Goal: Information Seeking & Learning: Learn about a topic

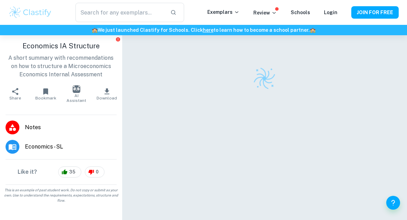
click at [27, 4] on div "​ Exemplars Review Schools Login JOIN FOR FREE" at bounding box center [203, 12] width 407 height 19
click at [29, 10] on img at bounding box center [30, 13] width 44 height 14
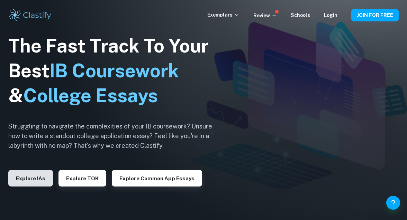
click at [35, 175] on button "Explore IAs" at bounding box center [30, 178] width 45 height 17
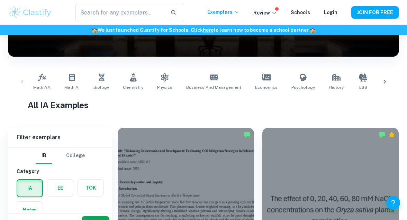
scroll to position [130, 0]
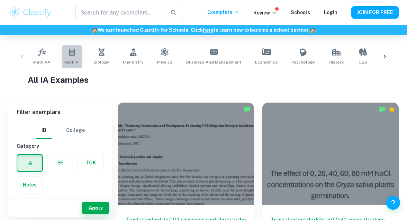
click at [73, 58] on link "Math AI" at bounding box center [72, 56] width 21 height 23
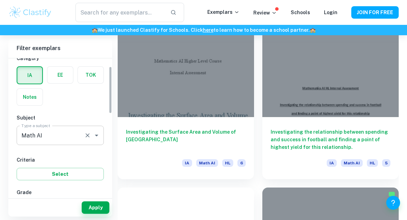
scroll to position [25, 0]
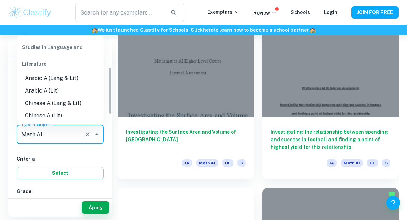
click at [71, 133] on input "Math AI" at bounding box center [51, 134] width 62 height 13
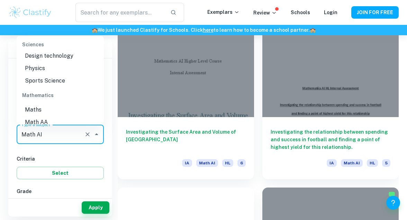
click at [67, 116] on li "Math AA" at bounding box center [60, 122] width 87 height 12
type input "Math AA"
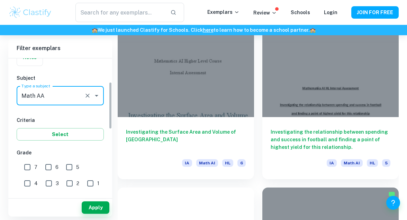
scroll to position [76, 0]
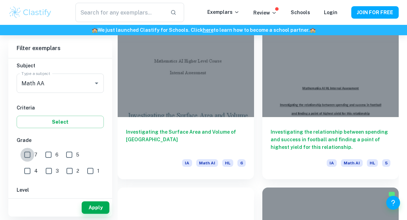
click at [30, 152] on input "7" at bounding box center [27, 155] width 14 height 14
checkbox input "true"
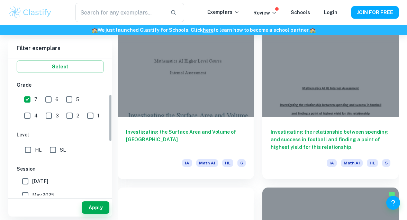
scroll to position [169, 0]
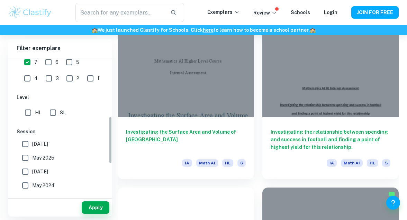
click at [32, 114] on input "HL" at bounding box center [28, 113] width 14 height 14
checkbox input "true"
click at [90, 214] on button "Apply" at bounding box center [96, 208] width 28 height 12
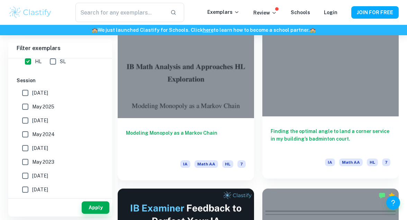
scroll to position [220, 0]
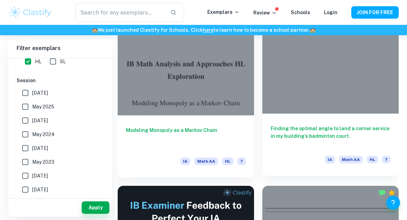
click at [298, 138] on h6 "Finding the optimal angle to land a corner service in my building’s badminton c…" at bounding box center [331, 136] width 120 height 23
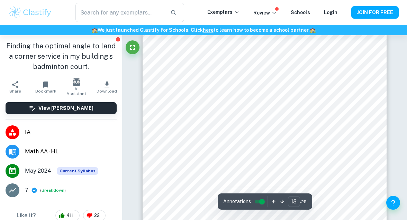
scroll to position [6102, 0]
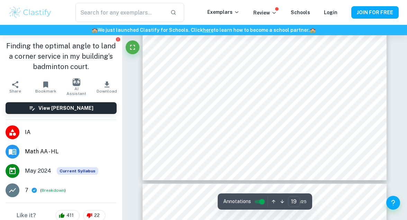
type input "20"
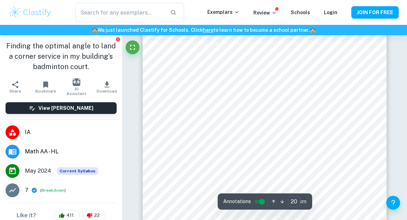
scroll to position [6945, 0]
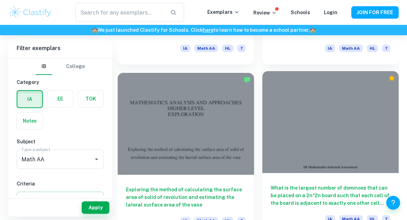
scroll to position [1037, 0]
